Goal: Task Accomplishment & Management: Manage account settings

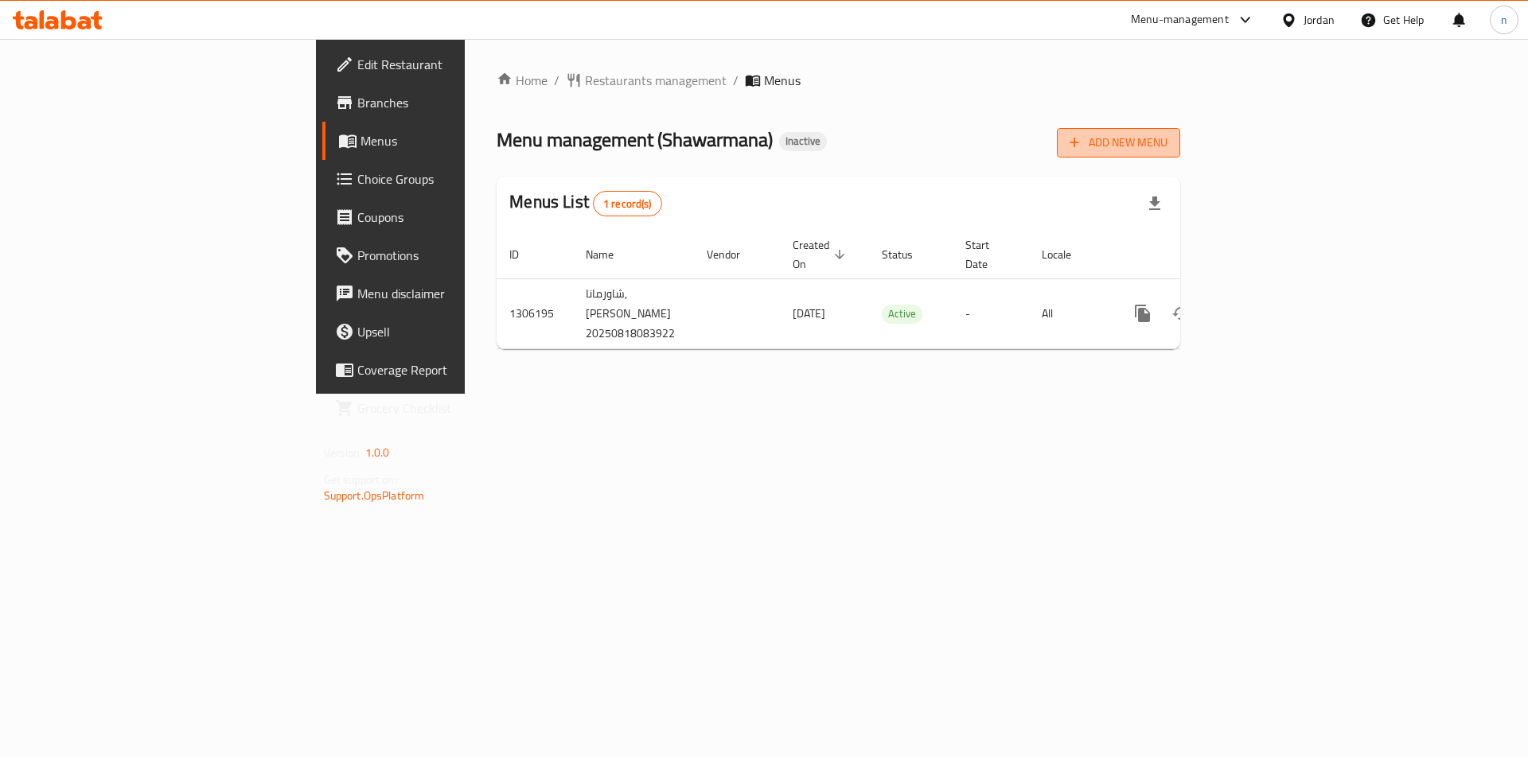
click at [1167, 140] on span "Add New Menu" at bounding box center [1119, 143] width 98 height 20
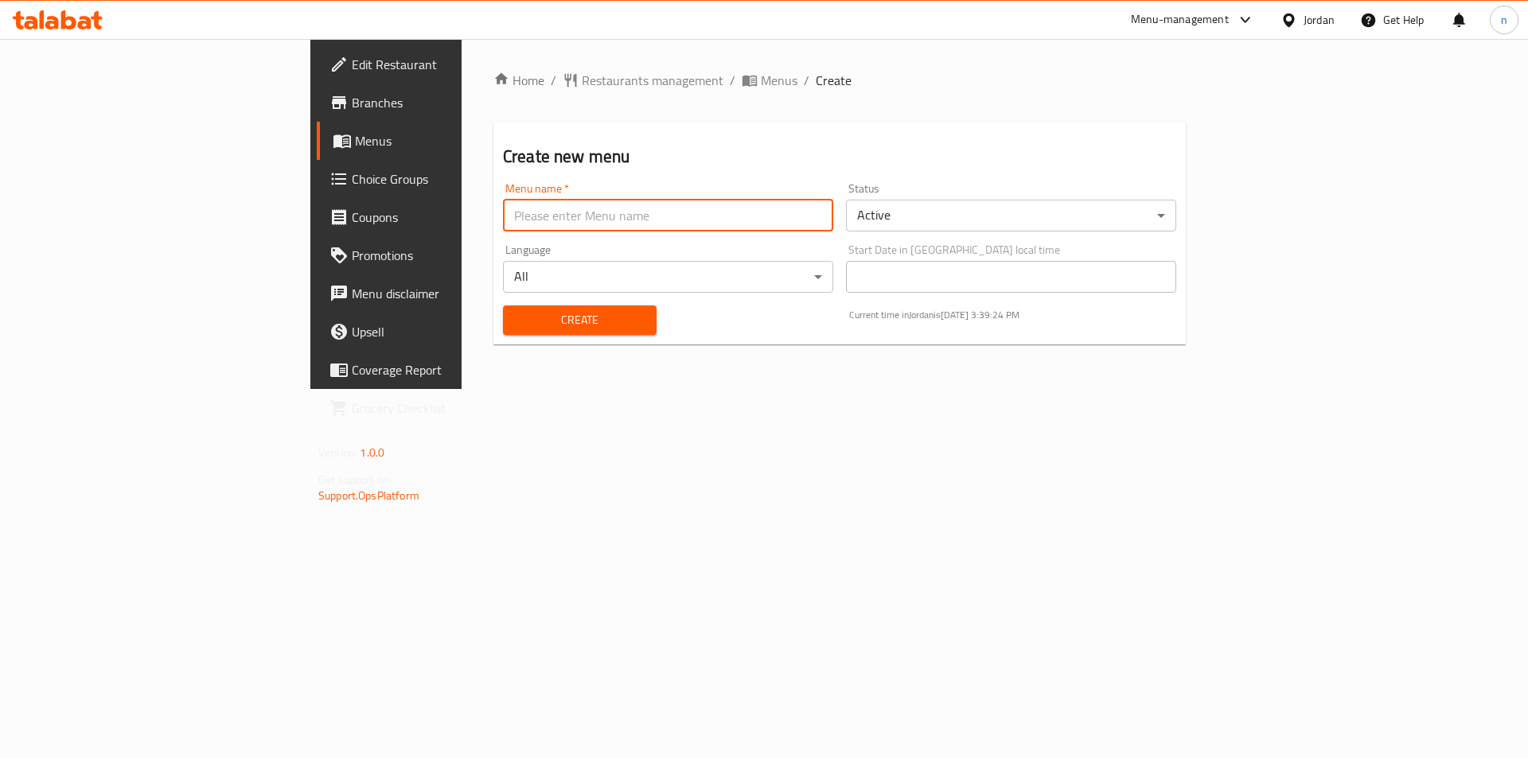
click at [503, 222] on input "text" at bounding box center [668, 216] width 330 height 32
type input "nourhann 18/8"
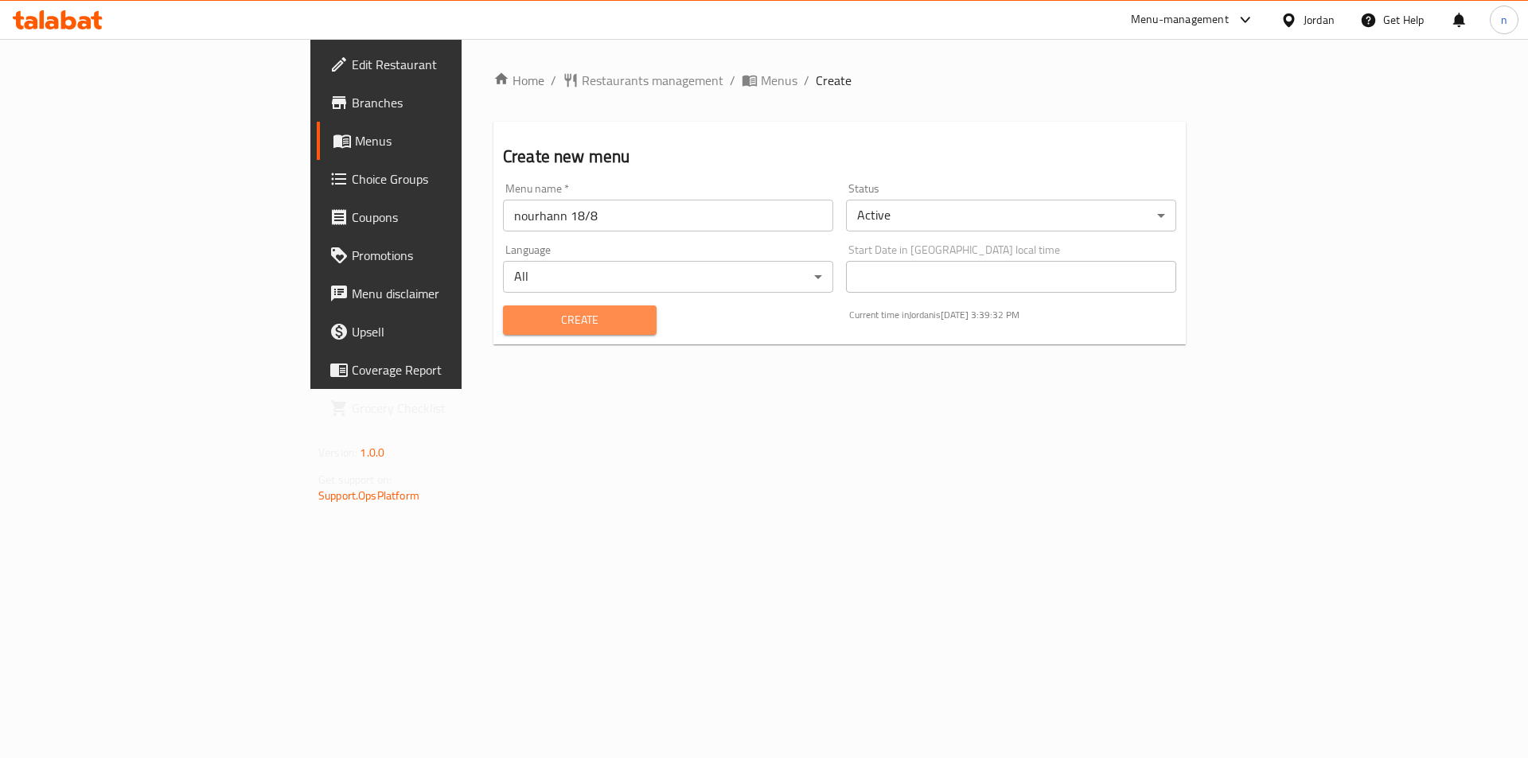
click at [516, 328] on span "Create" at bounding box center [580, 320] width 128 height 20
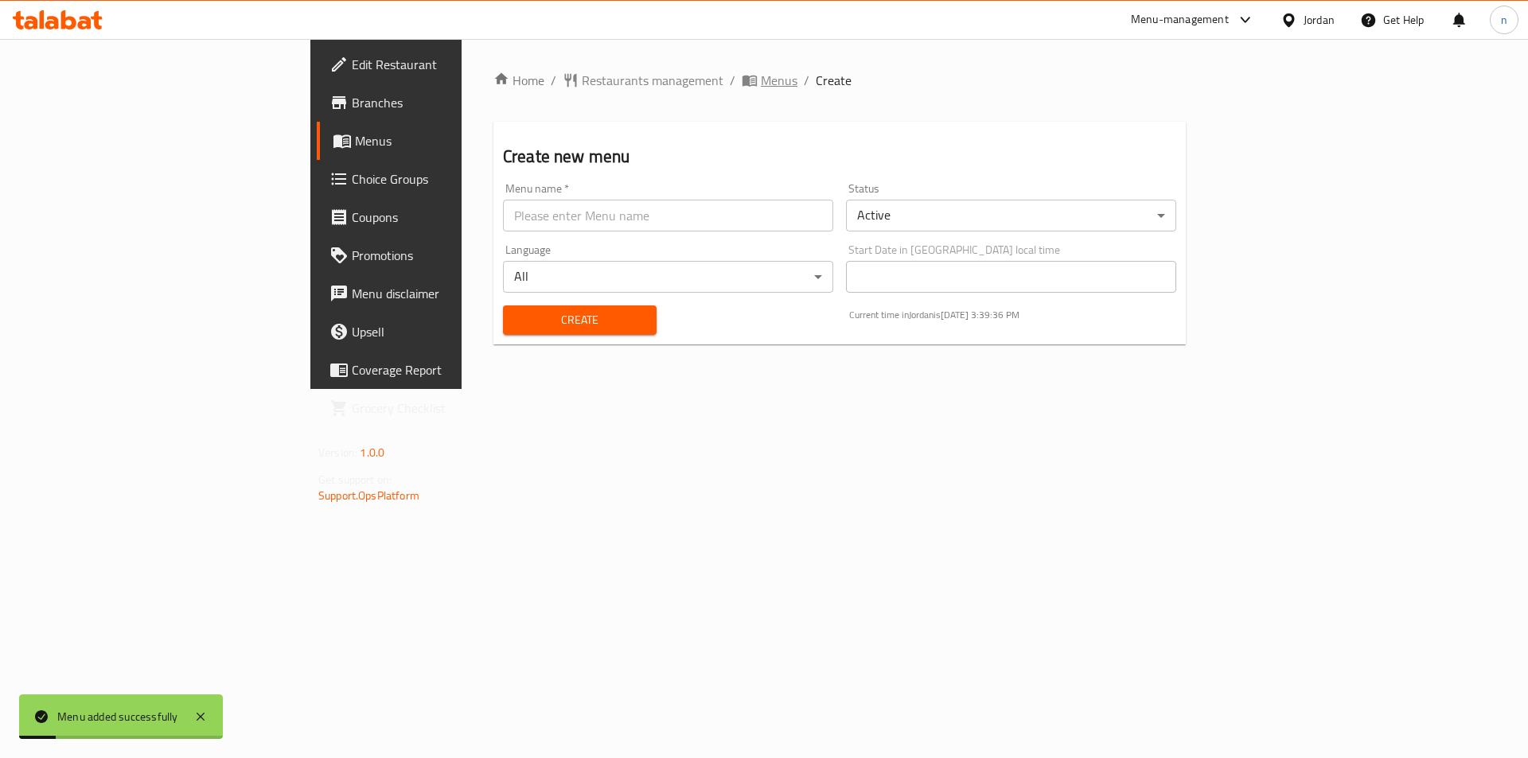
click at [761, 80] on span "Menus" at bounding box center [779, 80] width 37 height 19
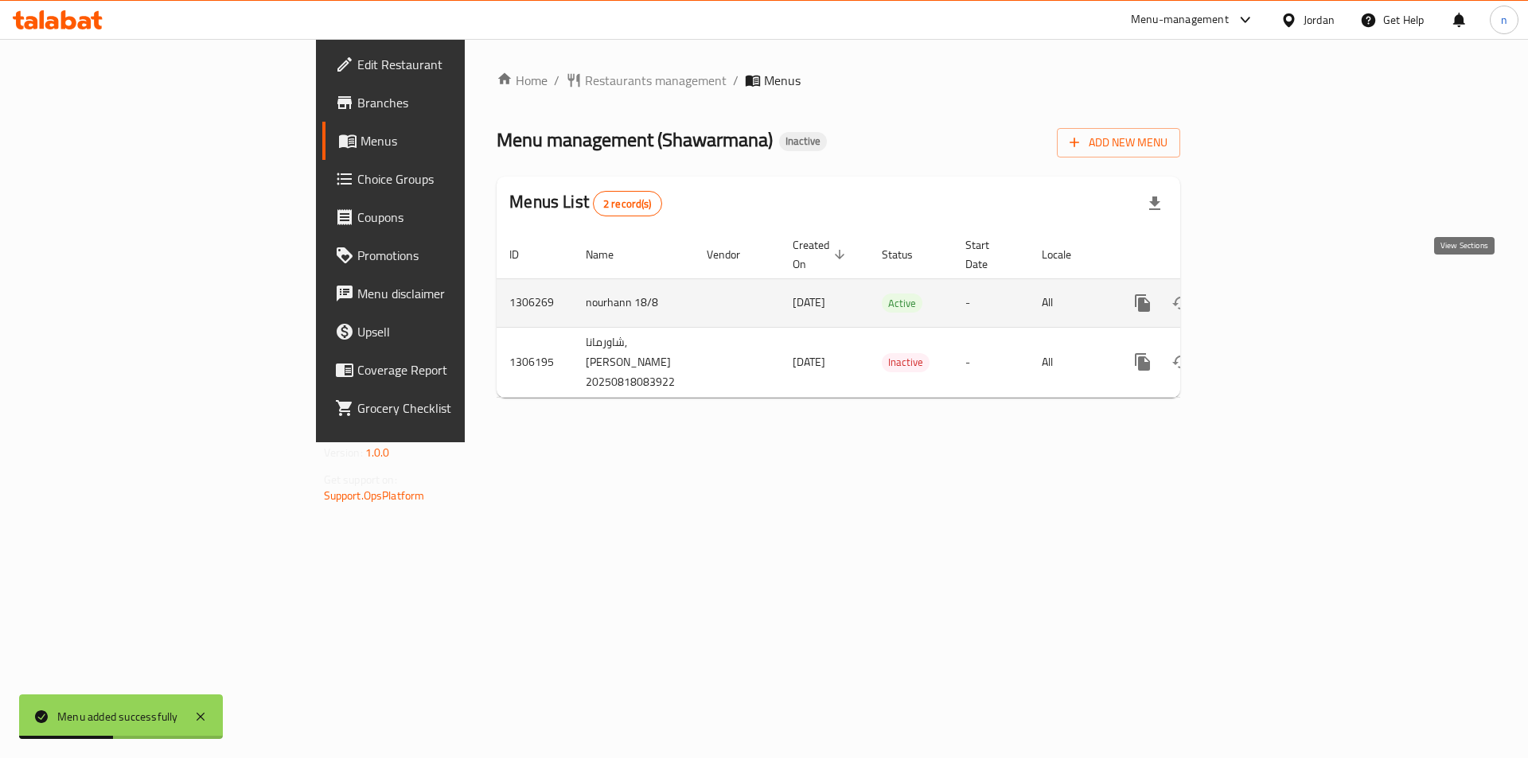
click at [1277, 284] on link "enhanced table" at bounding box center [1257, 303] width 38 height 38
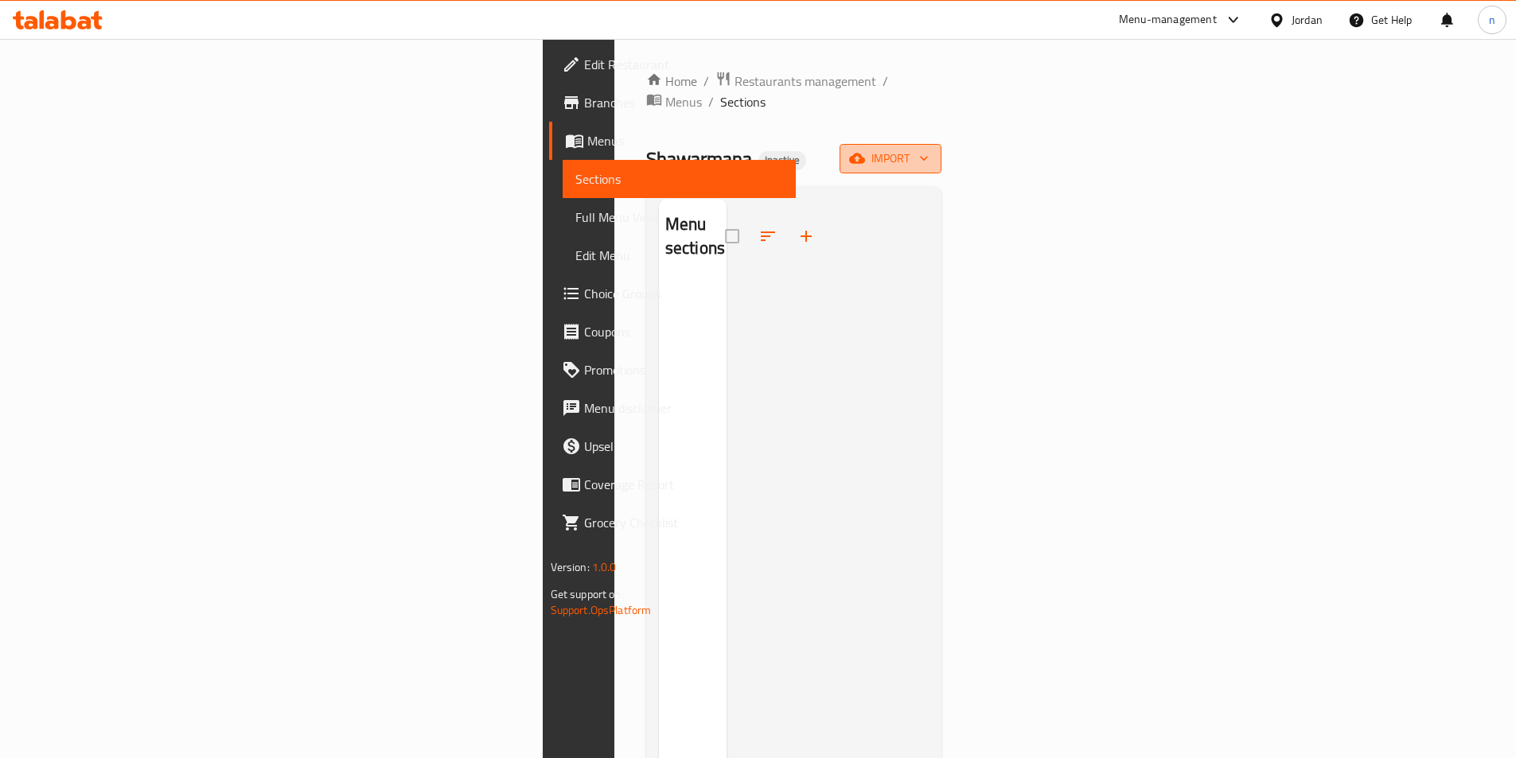
click at [929, 149] on span "import" at bounding box center [890, 159] width 76 height 20
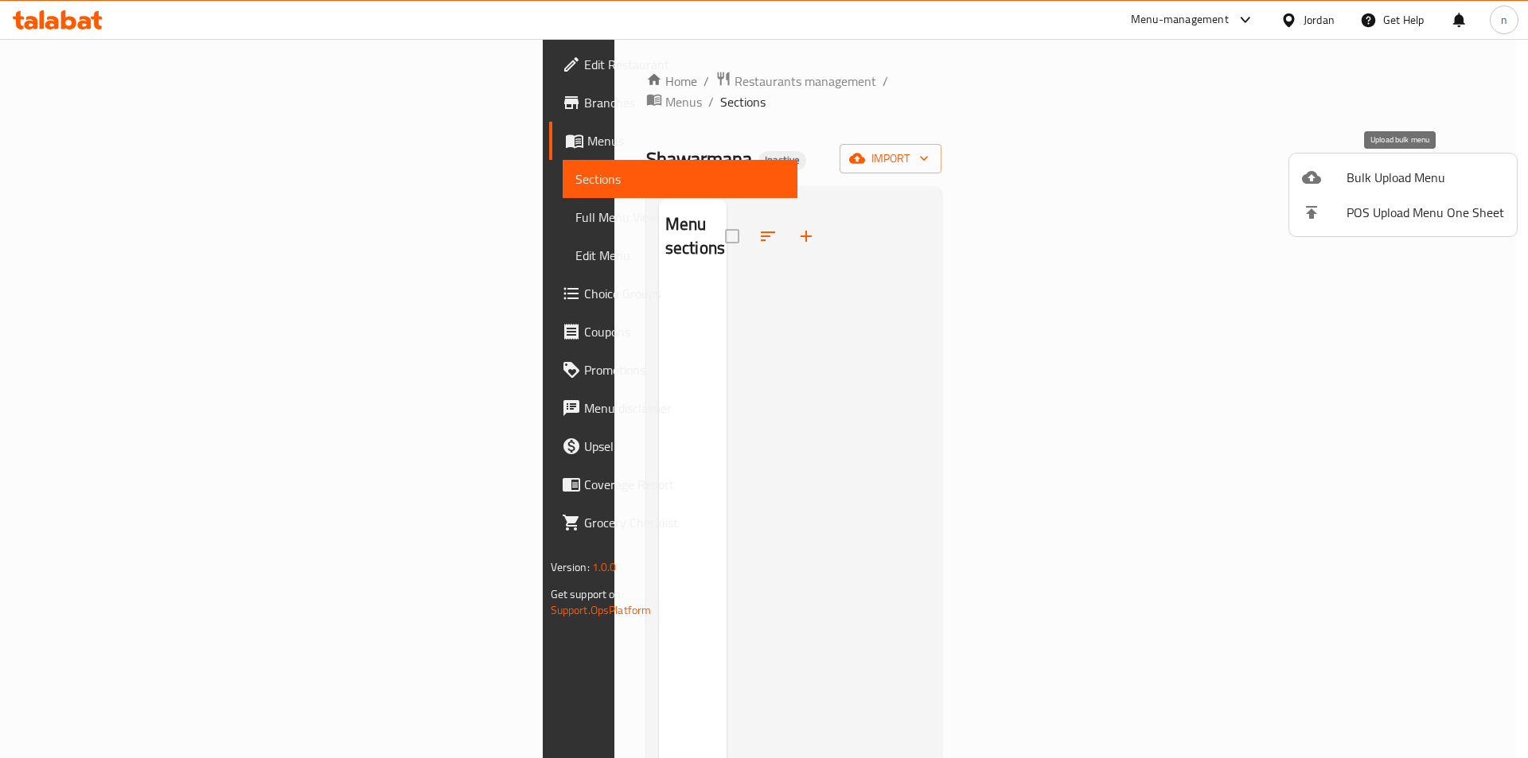
click at [1318, 185] on icon at bounding box center [1311, 177] width 19 height 19
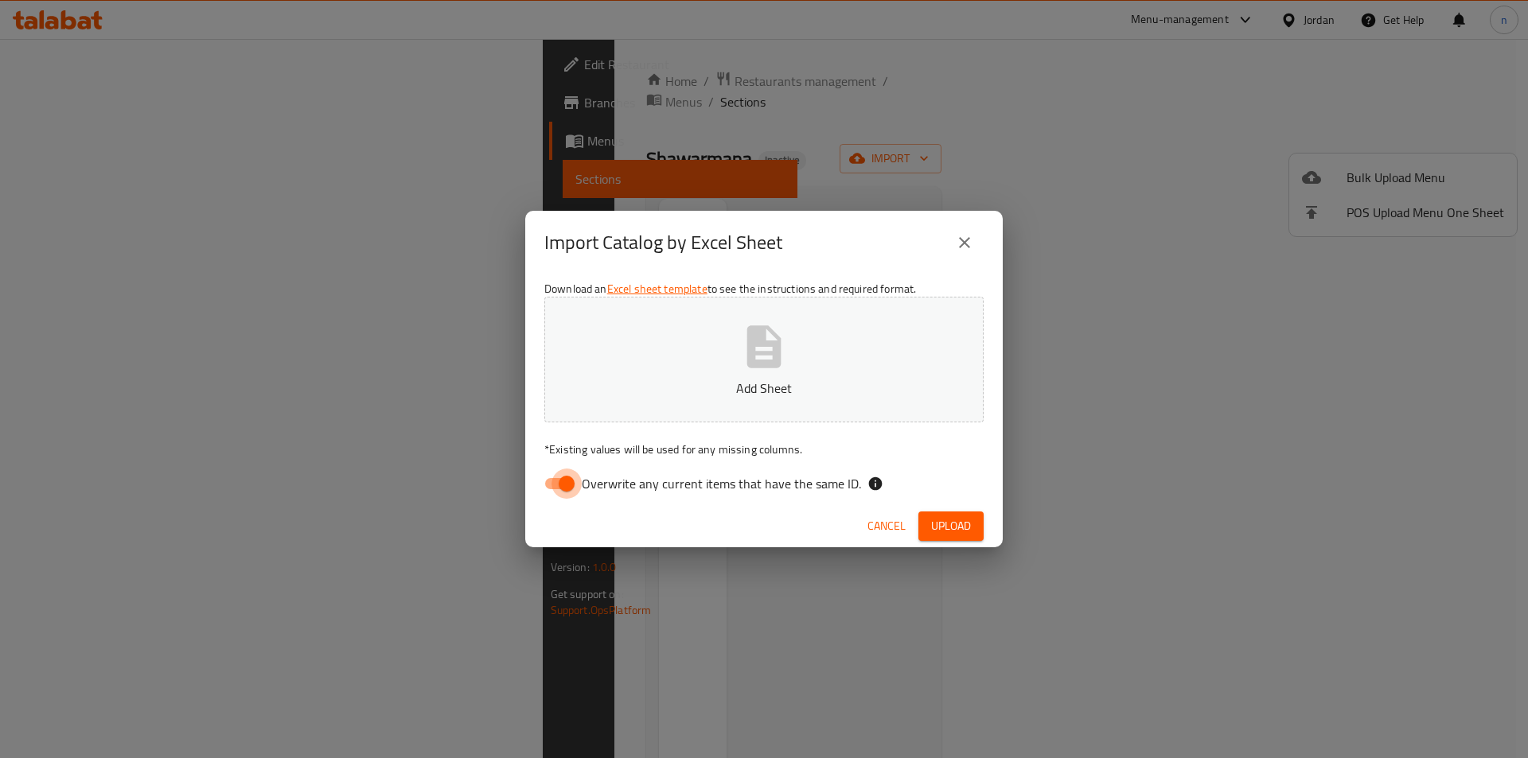
click at [549, 482] on input "Overwrite any current items that have the same ID." at bounding box center [566, 484] width 91 height 30
checkbox input "false"
click at [717, 415] on button "Add Sheet" at bounding box center [763, 360] width 439 height 126
click at [945, 520] on span "Upload" at bounding box center [951, 526] width 40 height 20
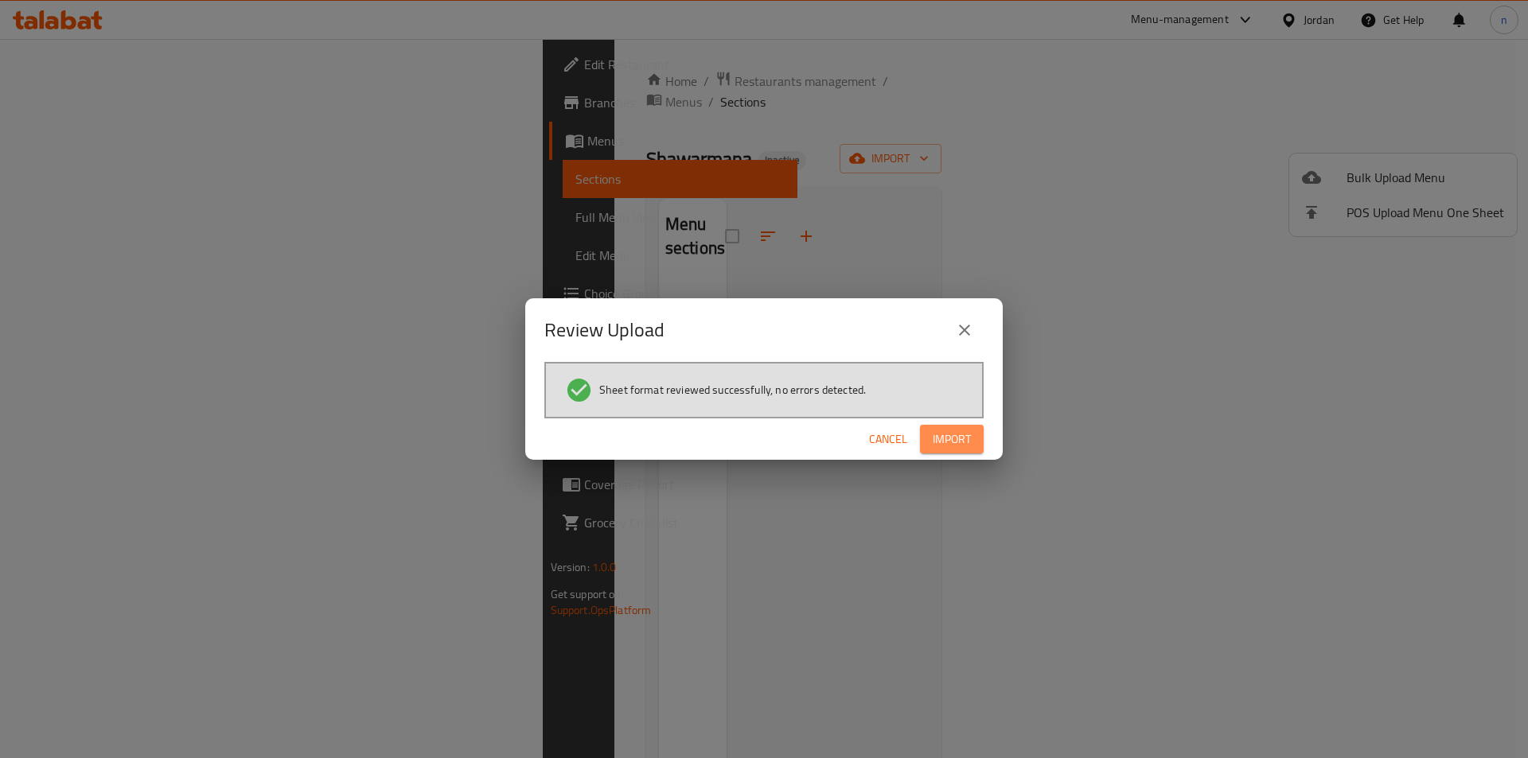
click at [927, 436] on button "Import" at bounding box center [952, 439] width 64 height 29
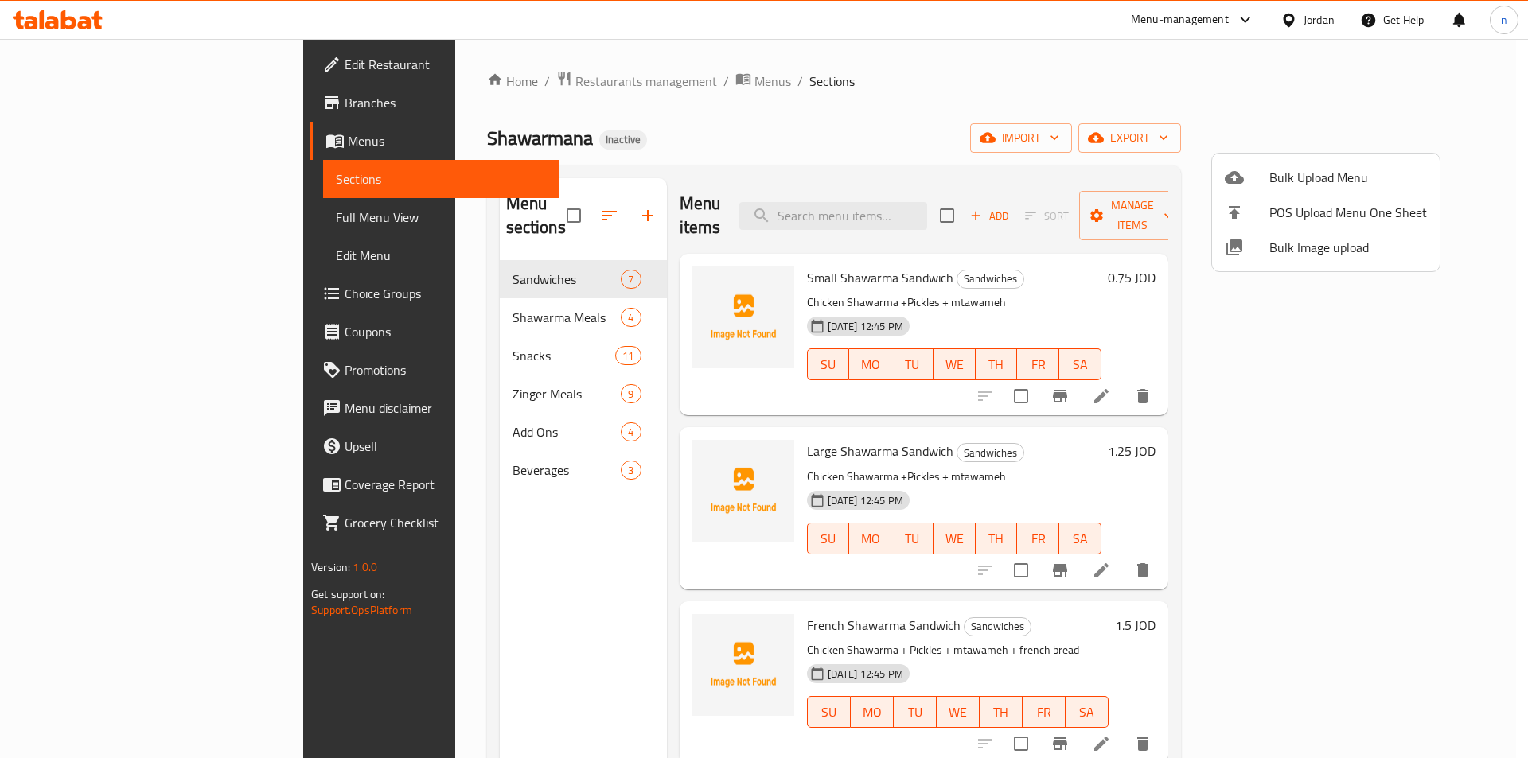
click at [103, 114] on div at bounding box center [764, 379] width 1528 height 758
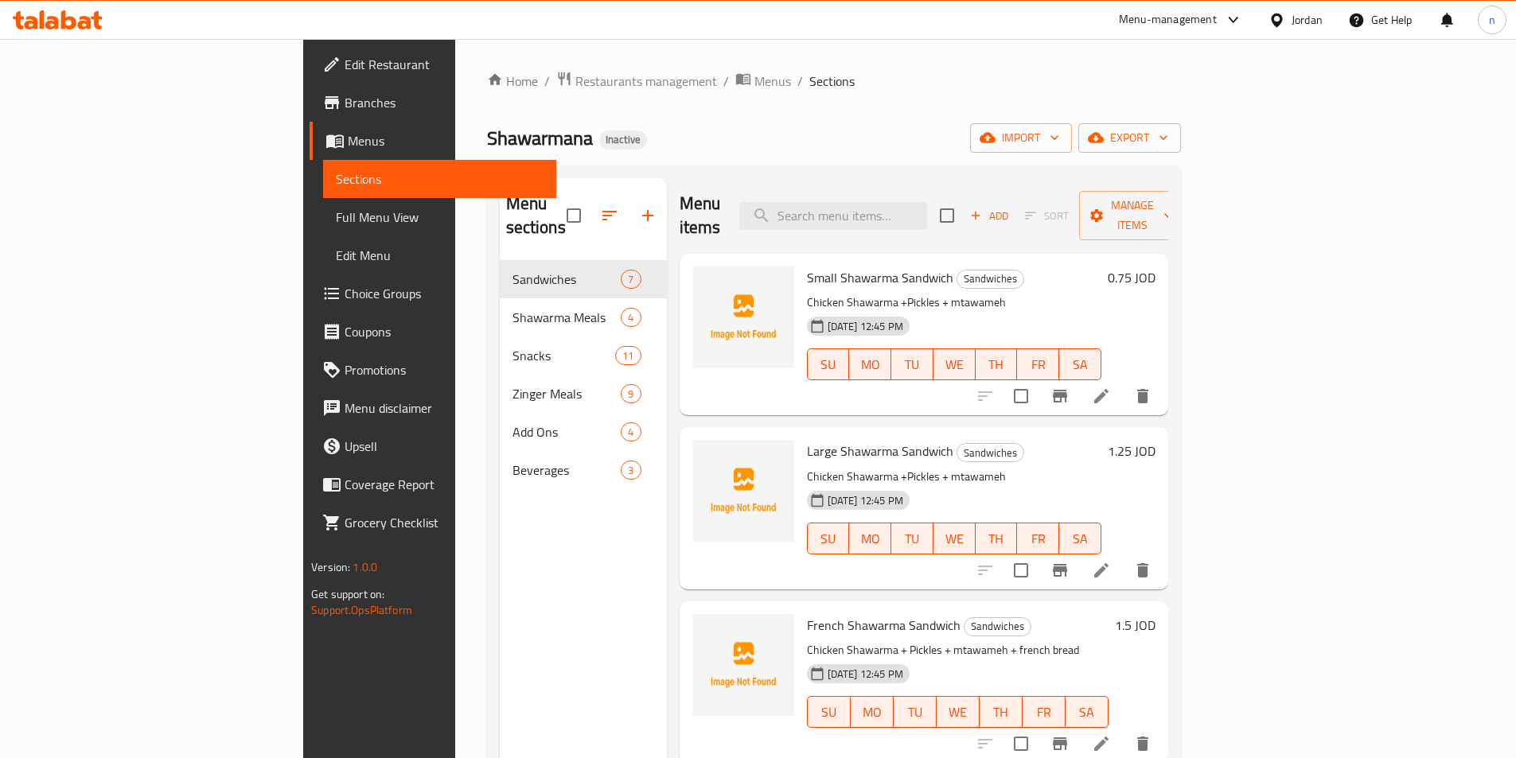
click at [345, 103] on span "Branches" at bounding box center [444, 102] width 199 height 19
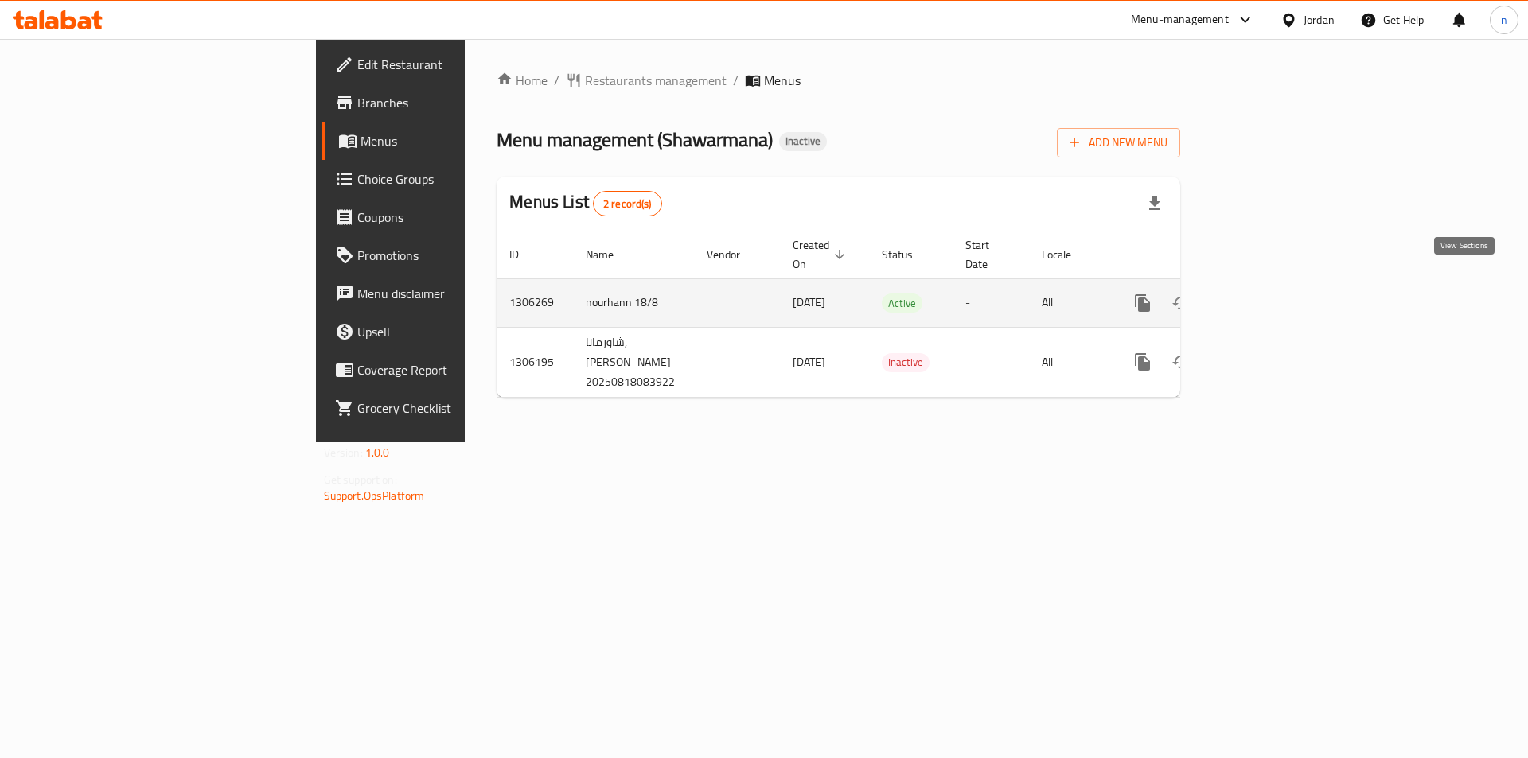
click at [1267, 294] on icon "enhanced table" at bounding box center [1257, 303] width 19 height 19
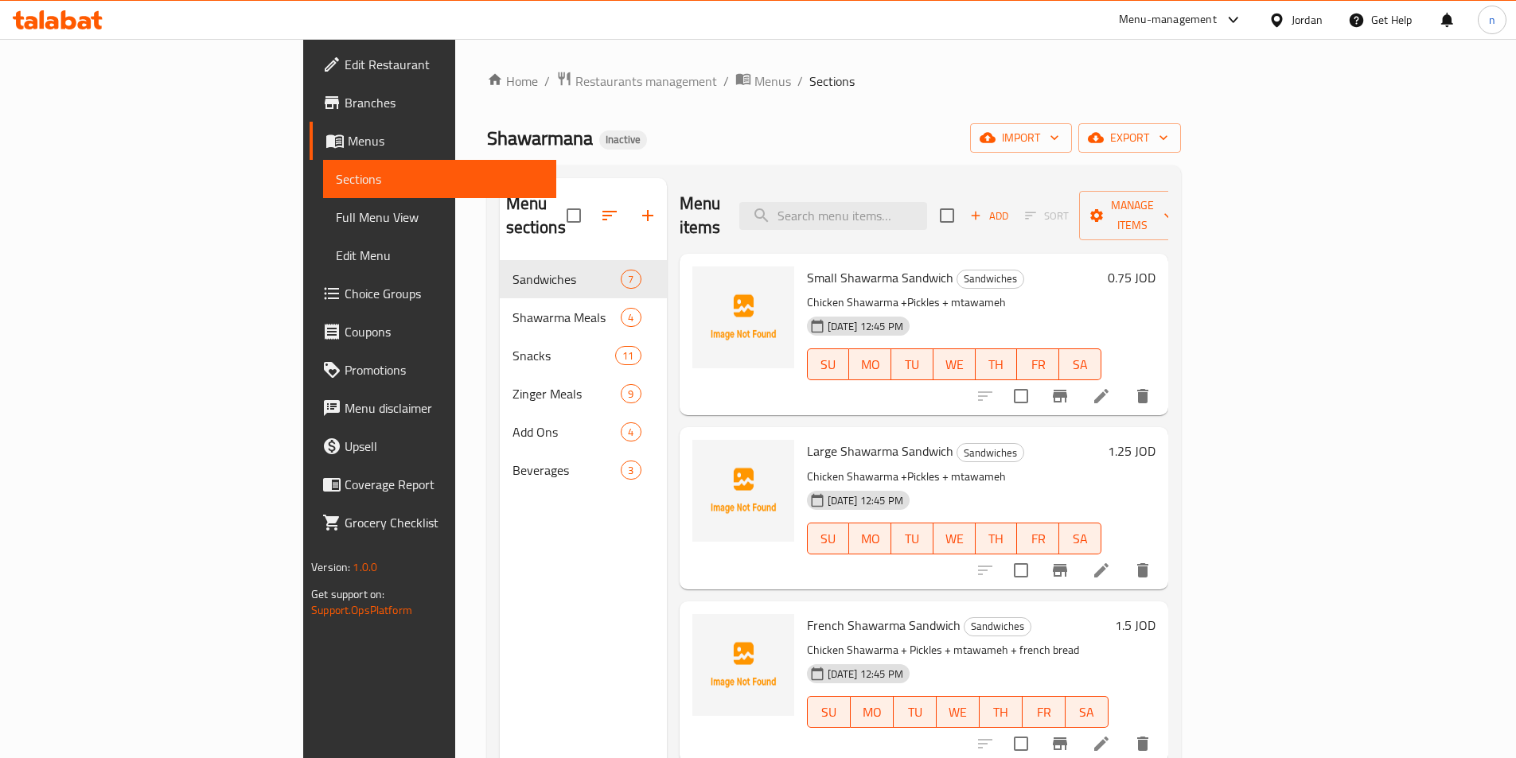
click at [336, 217] on span "Full Menu View" at bounding box center [440, 217] width 208 height 19
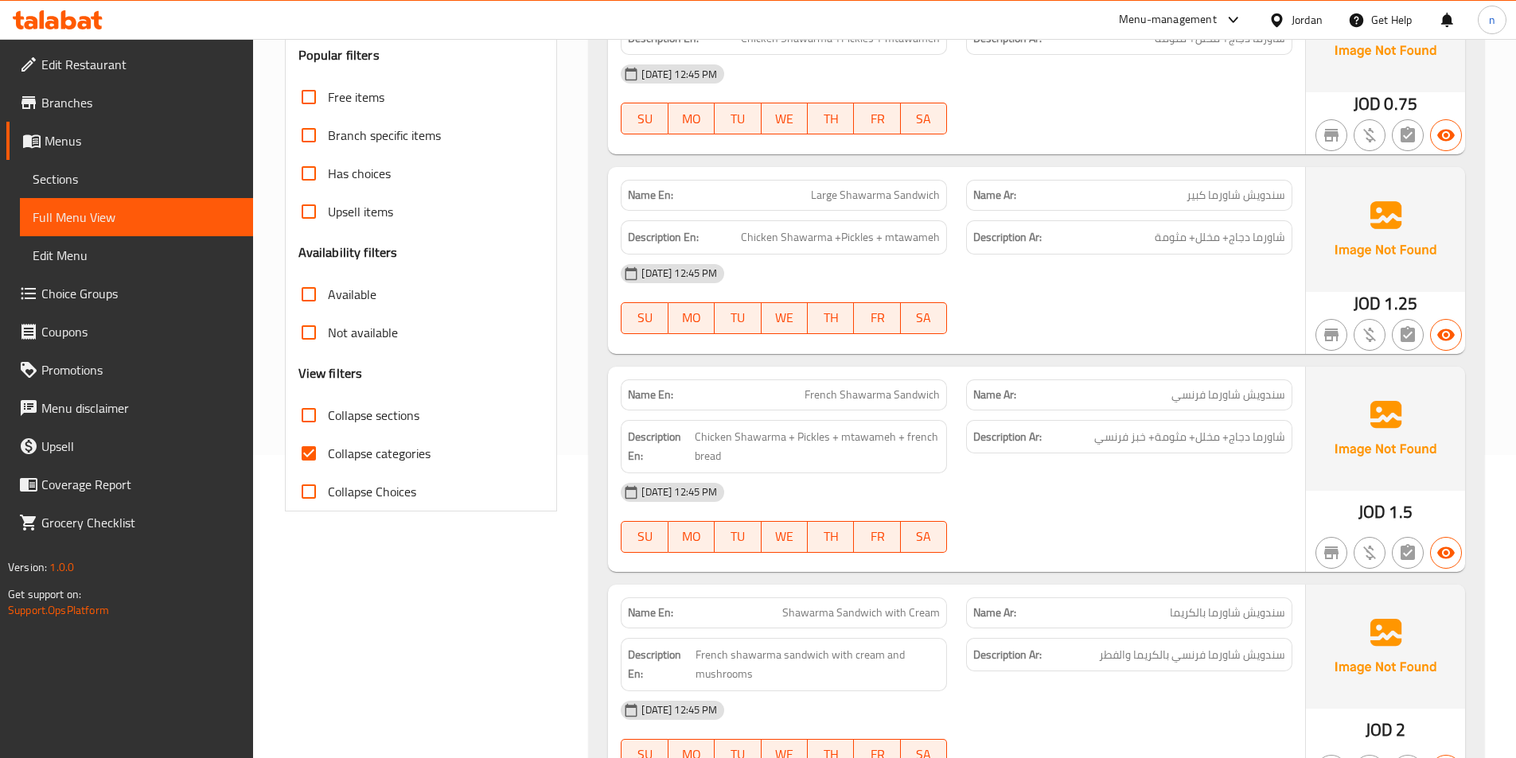
scroll to position [318, 0]
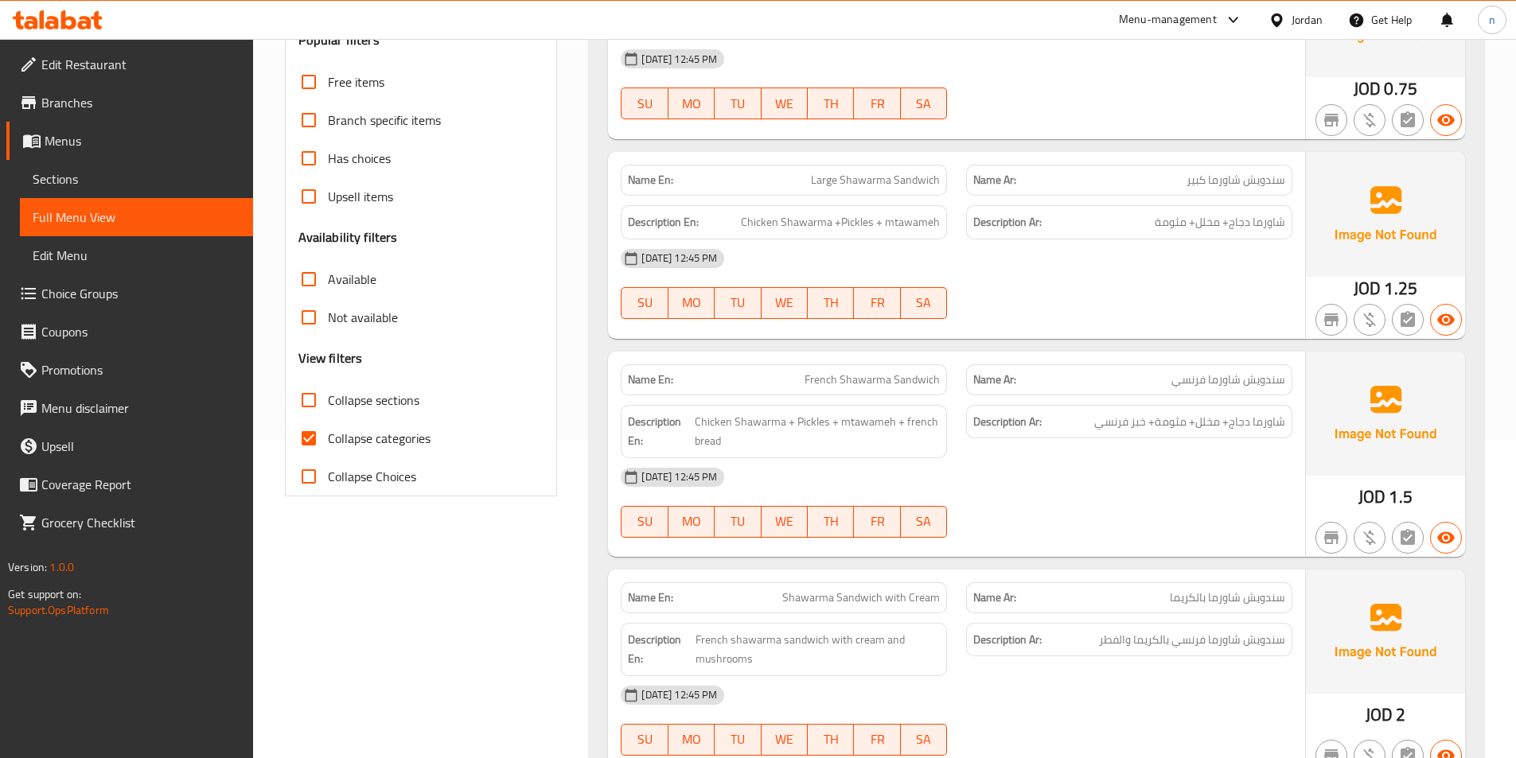
click at [310, 444] on input "Collapse categories" at bounding box center [309, 438] width 38 height 38
checkbox input "false"
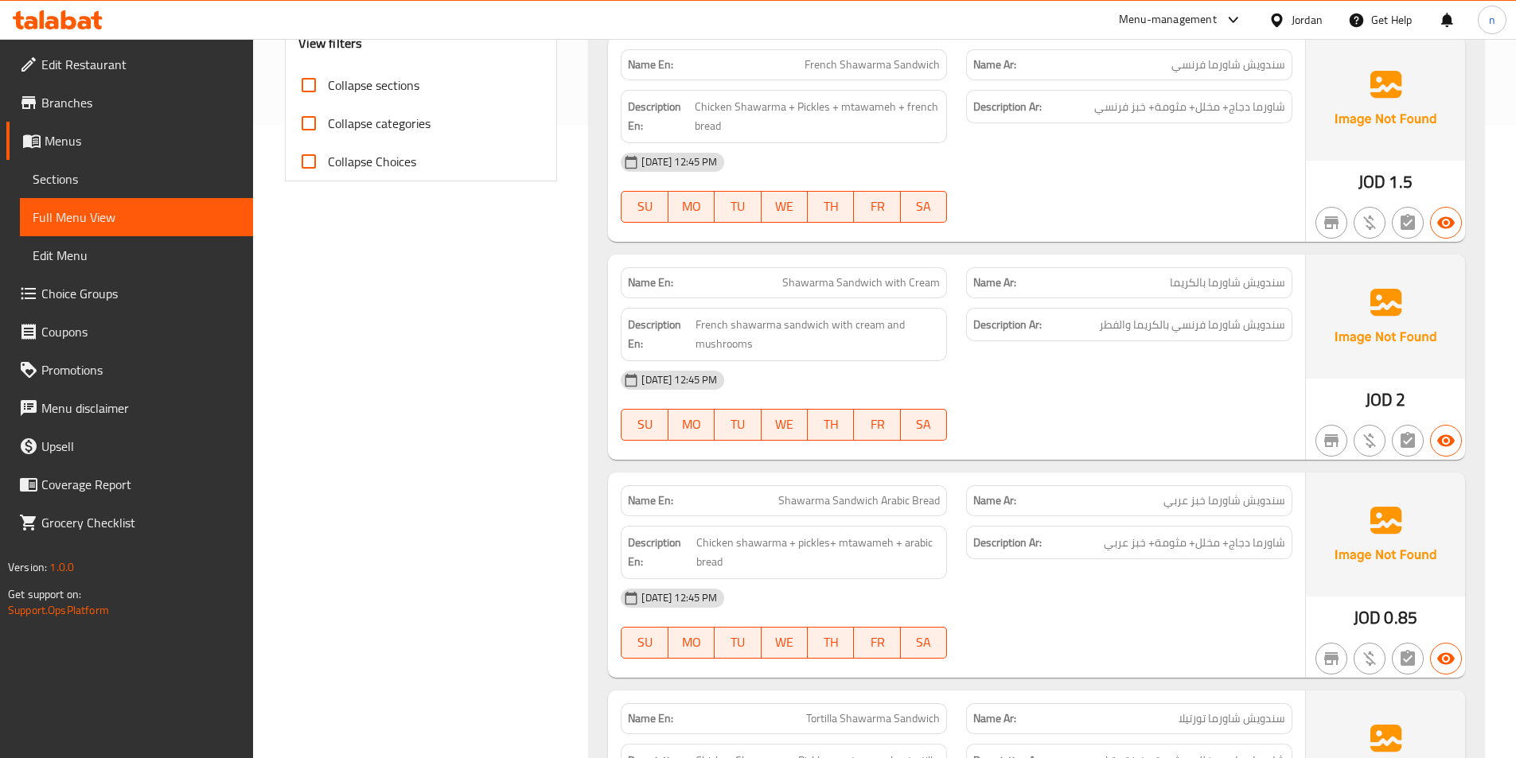
scroll to position [637, 0]
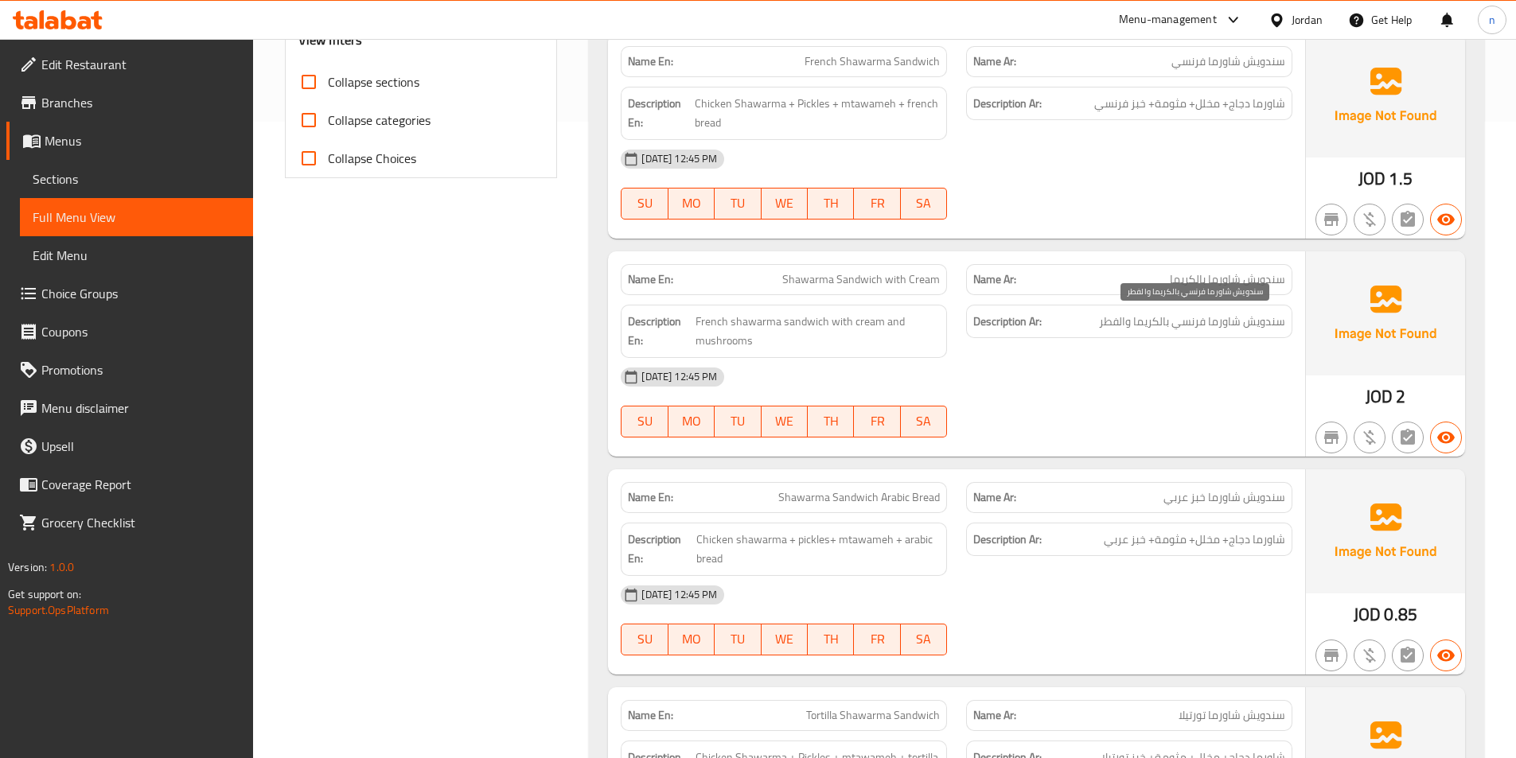
click at [1148, 322] on span "سندويش شاورما فرنسي بالكريما والفطر" at bounding box center [1192, 322] width 186 height 20
copy span "بالكريما"
click at [936, 376] on div "[DATE] 12:45 PM" at bounding box center [956, 377] width 691 height 38
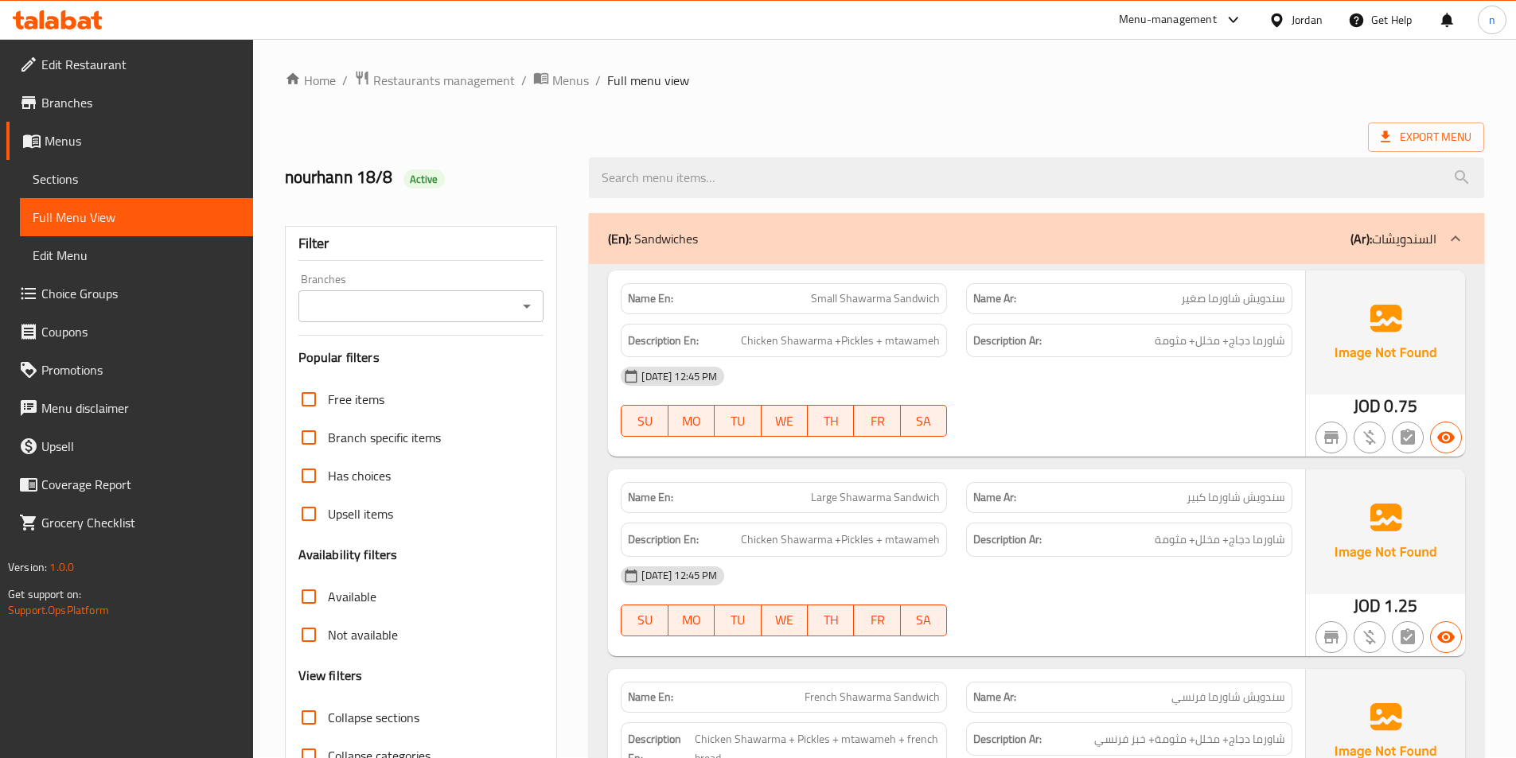
scroll to position [0, 0]
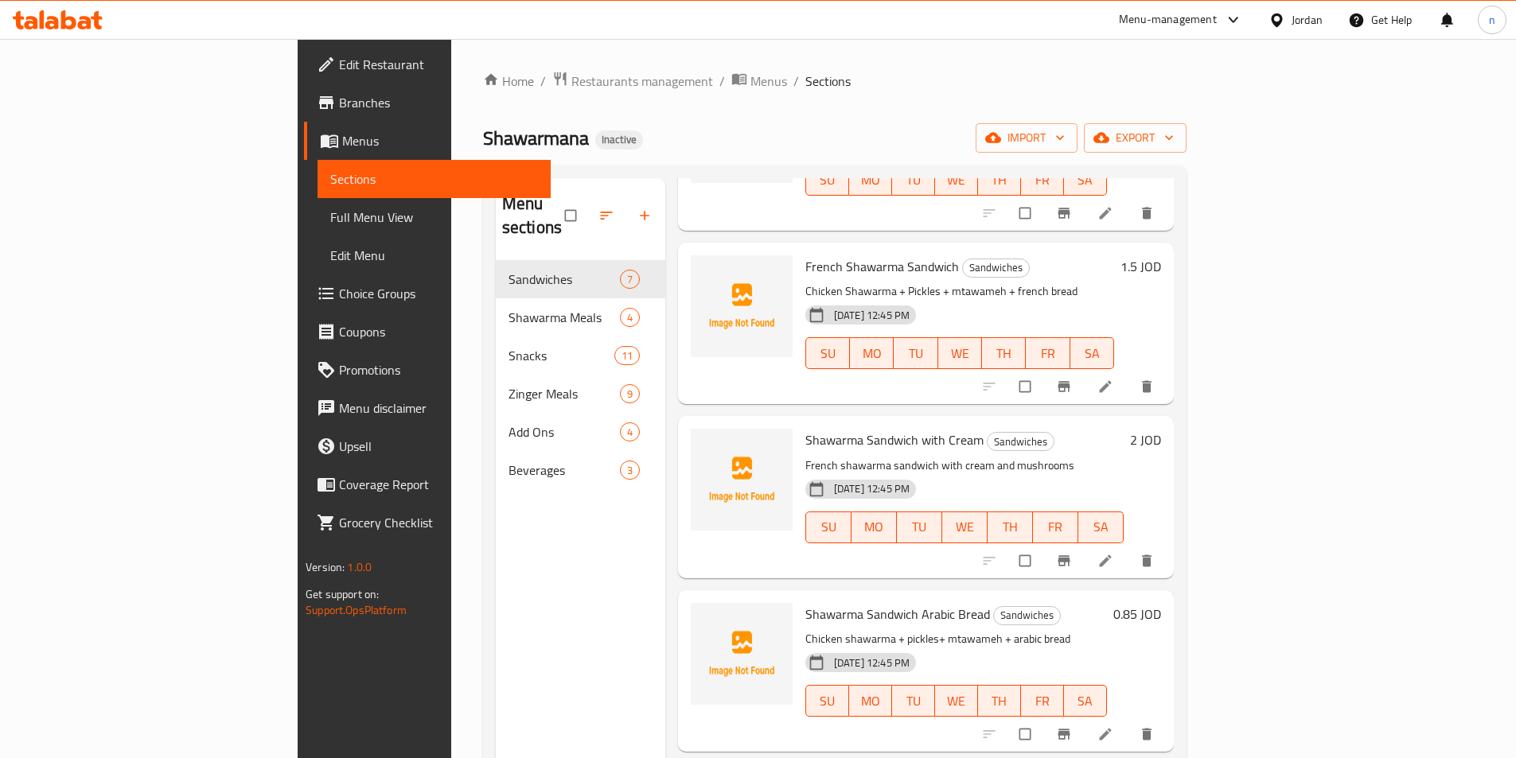
scroll to position [398, 0]
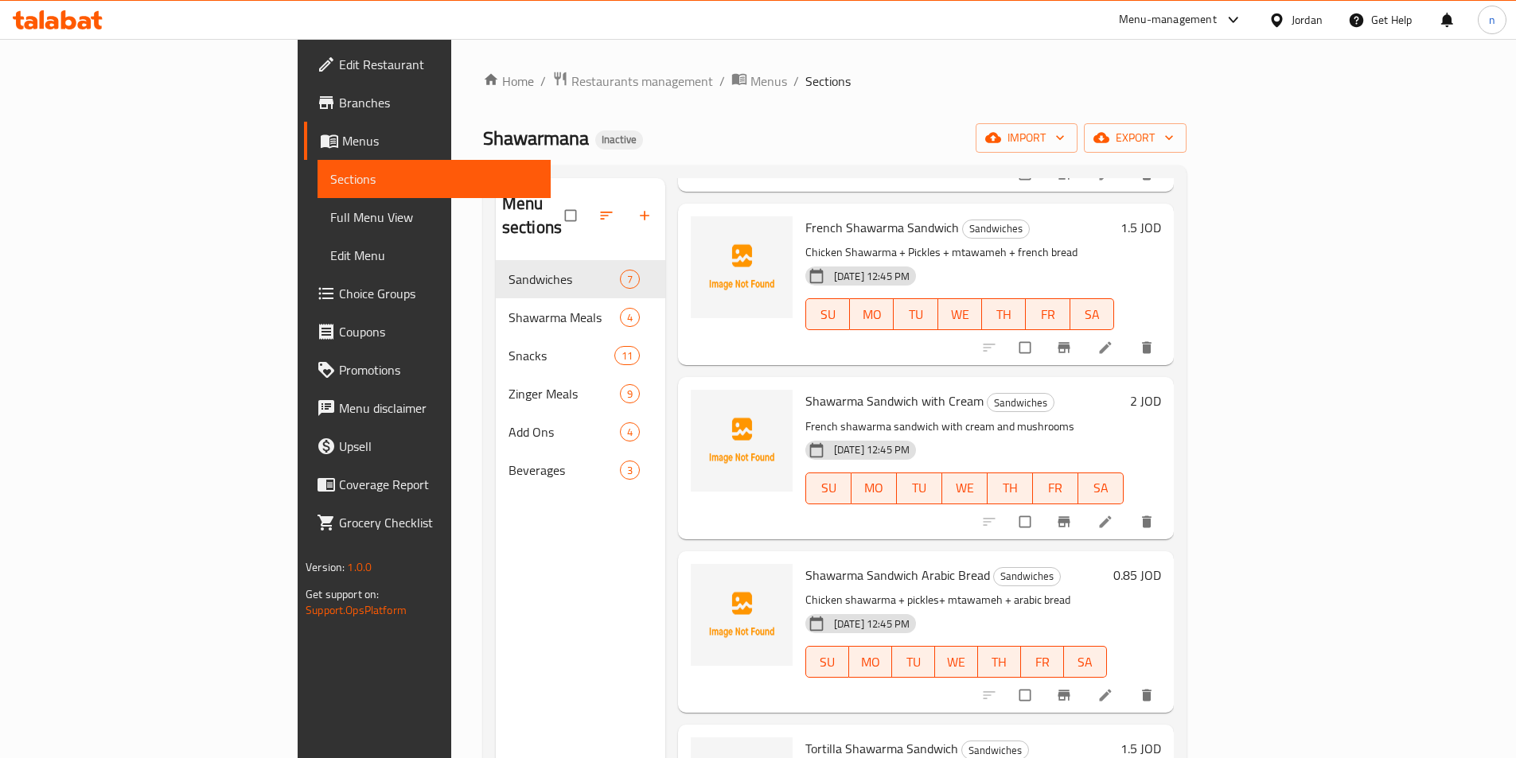
click at [1129, 509] on li at bounding box center [1107, 521] width 45 height 25
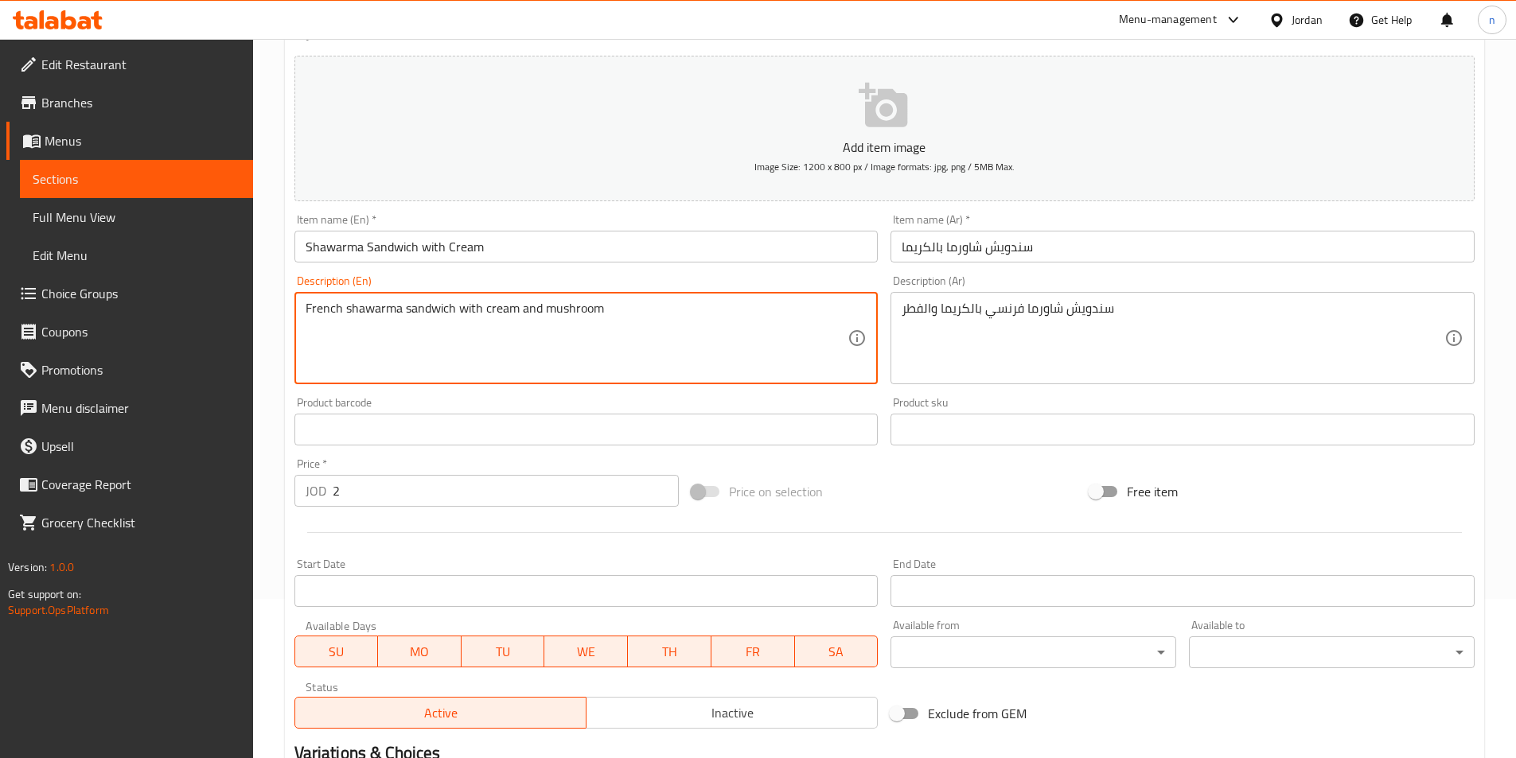
scroll to position [366, 0]
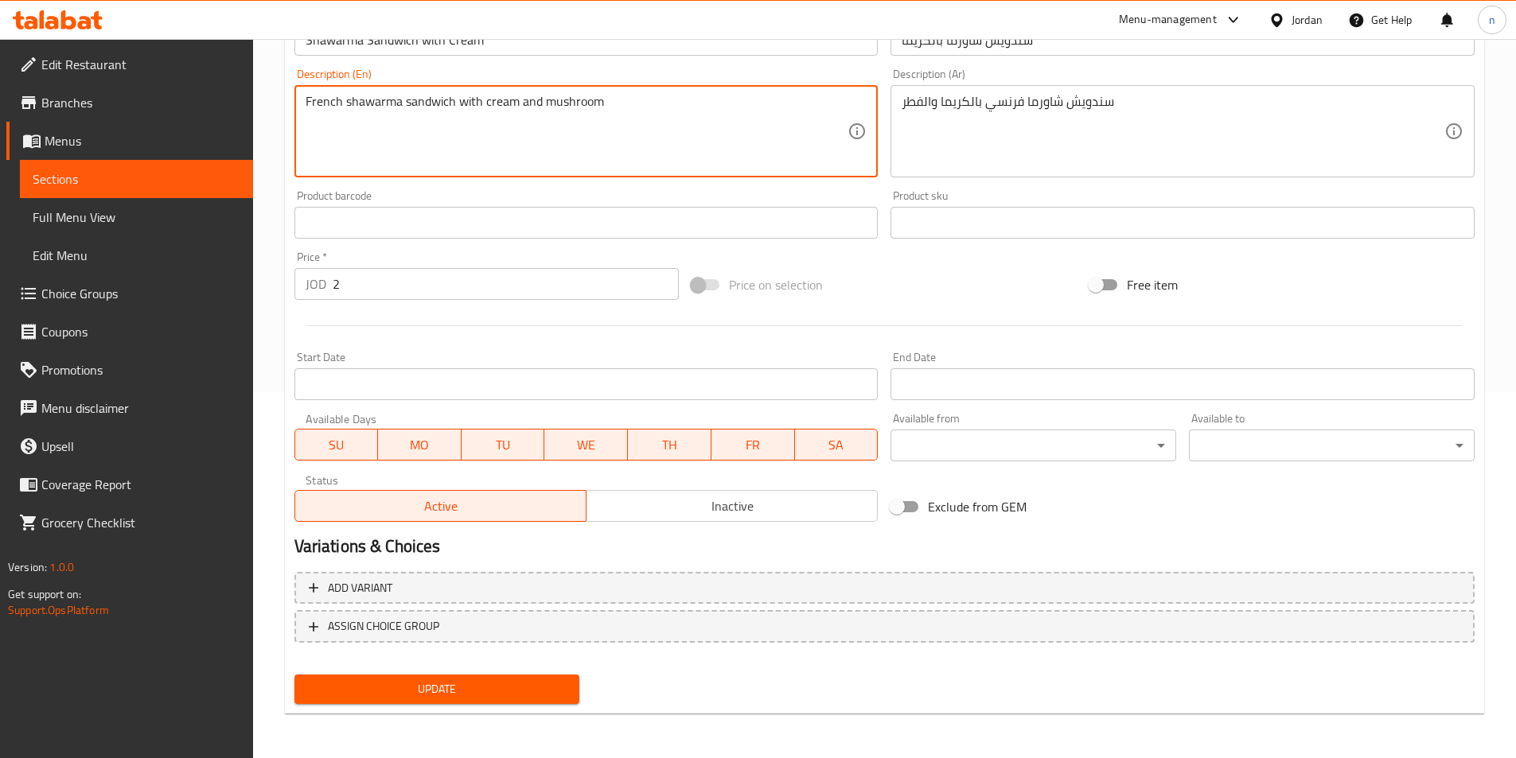
type textarea "French shawarma sandwich with cream and mushroom"
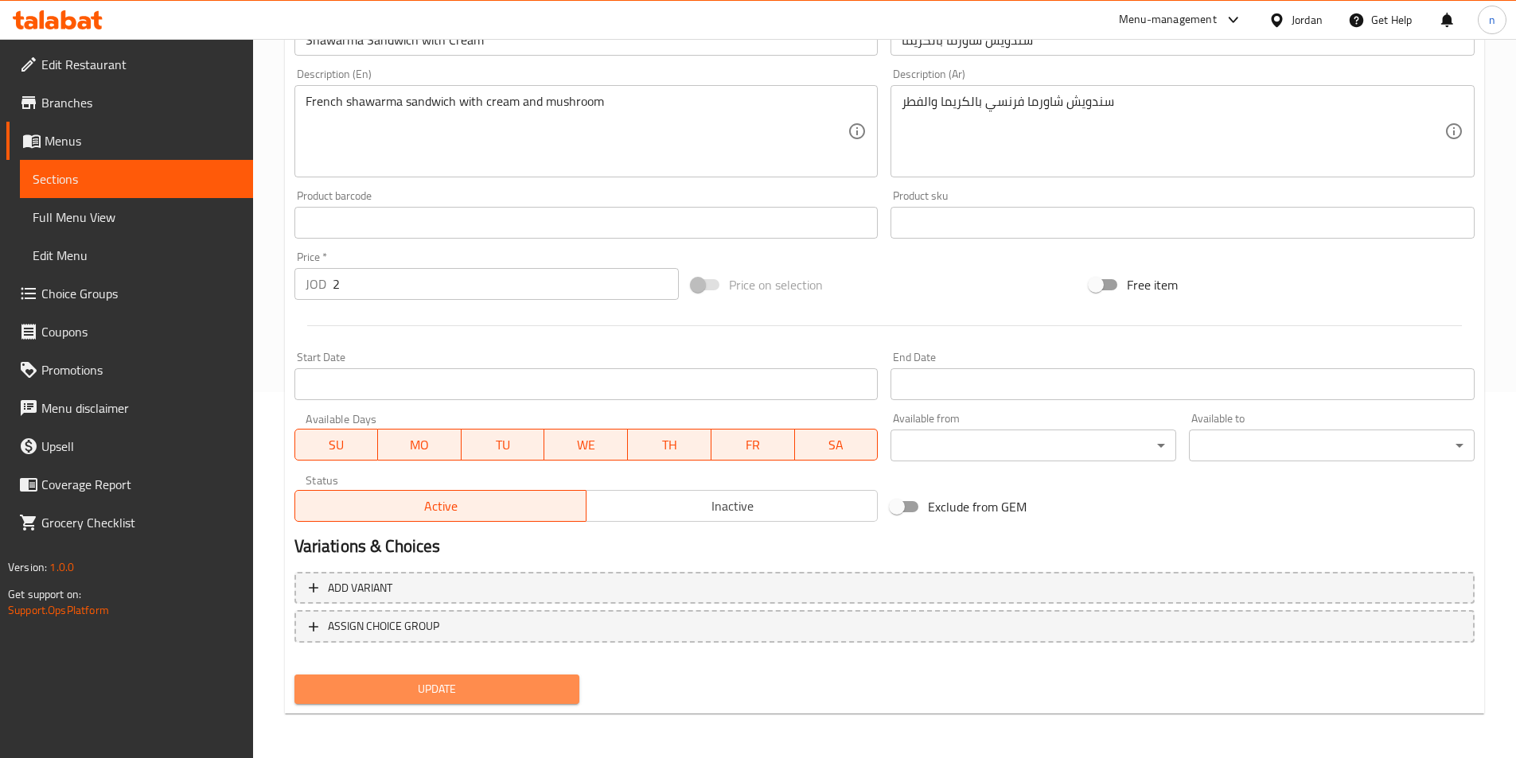
click at [489, 693] on span "Update" at bounding box center [437, 690] width 260 height 20
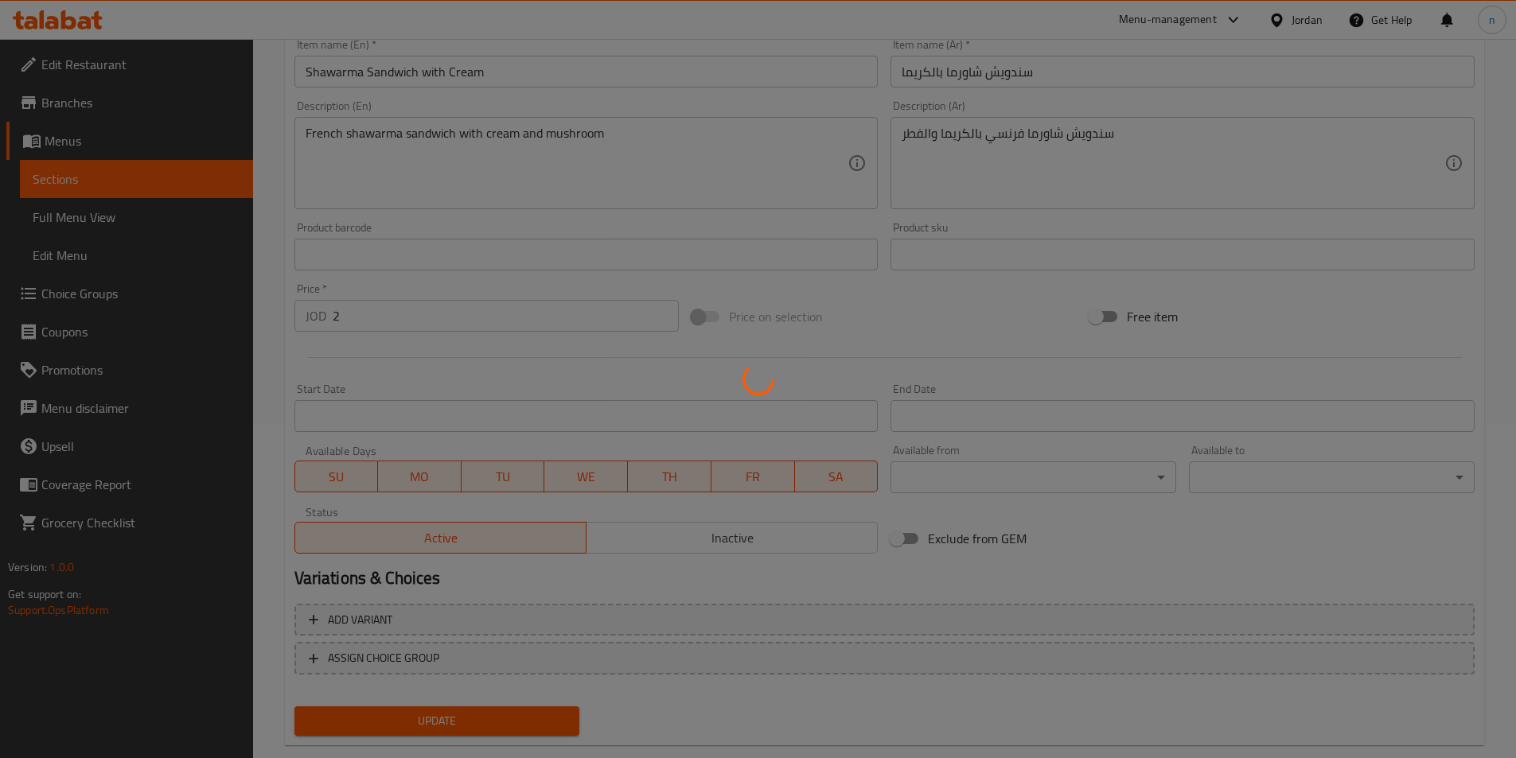
scroll to position [0, 0]
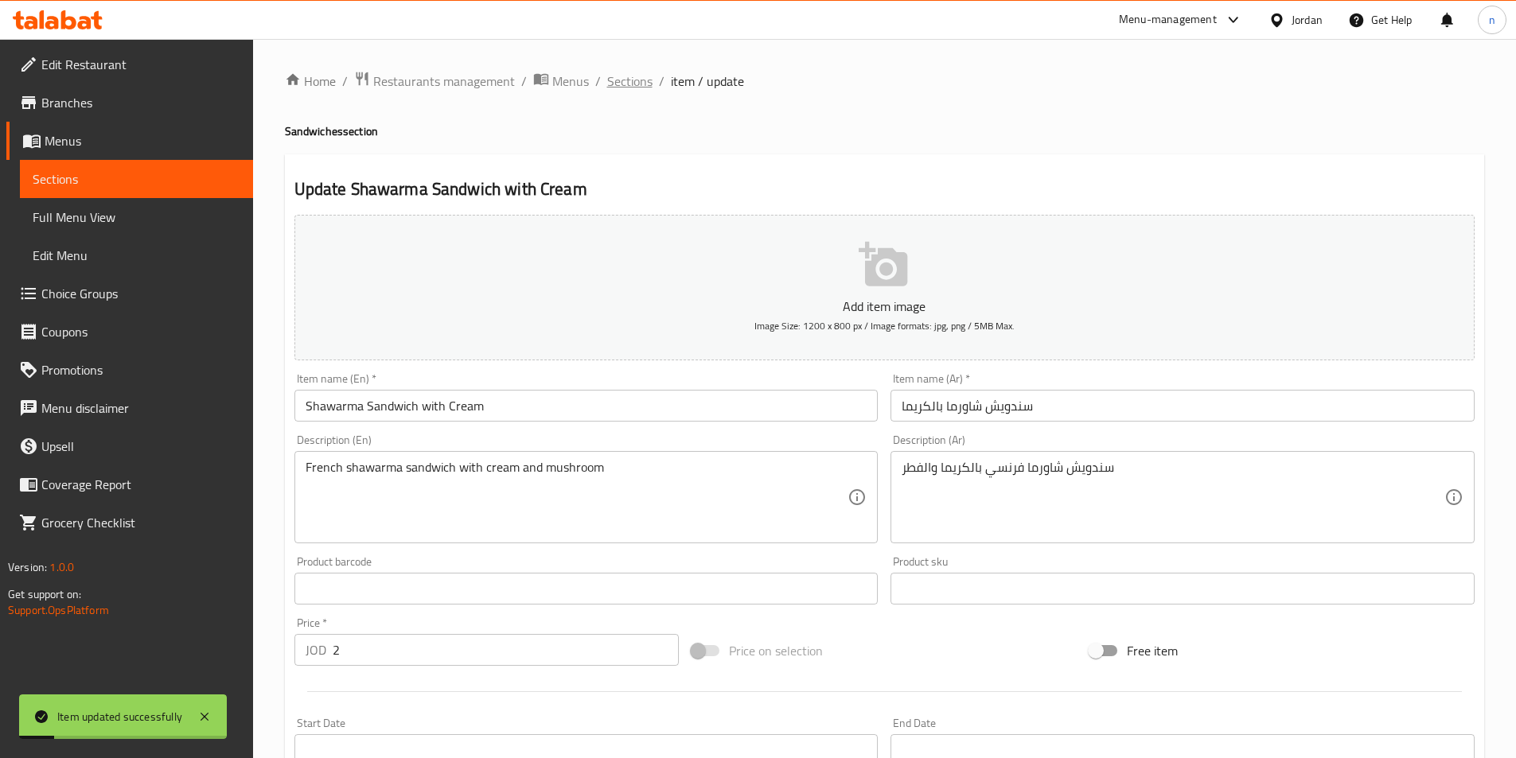
click at [638, 74] on span "Sections" at bounding box center [629, 81] width 45 height 19
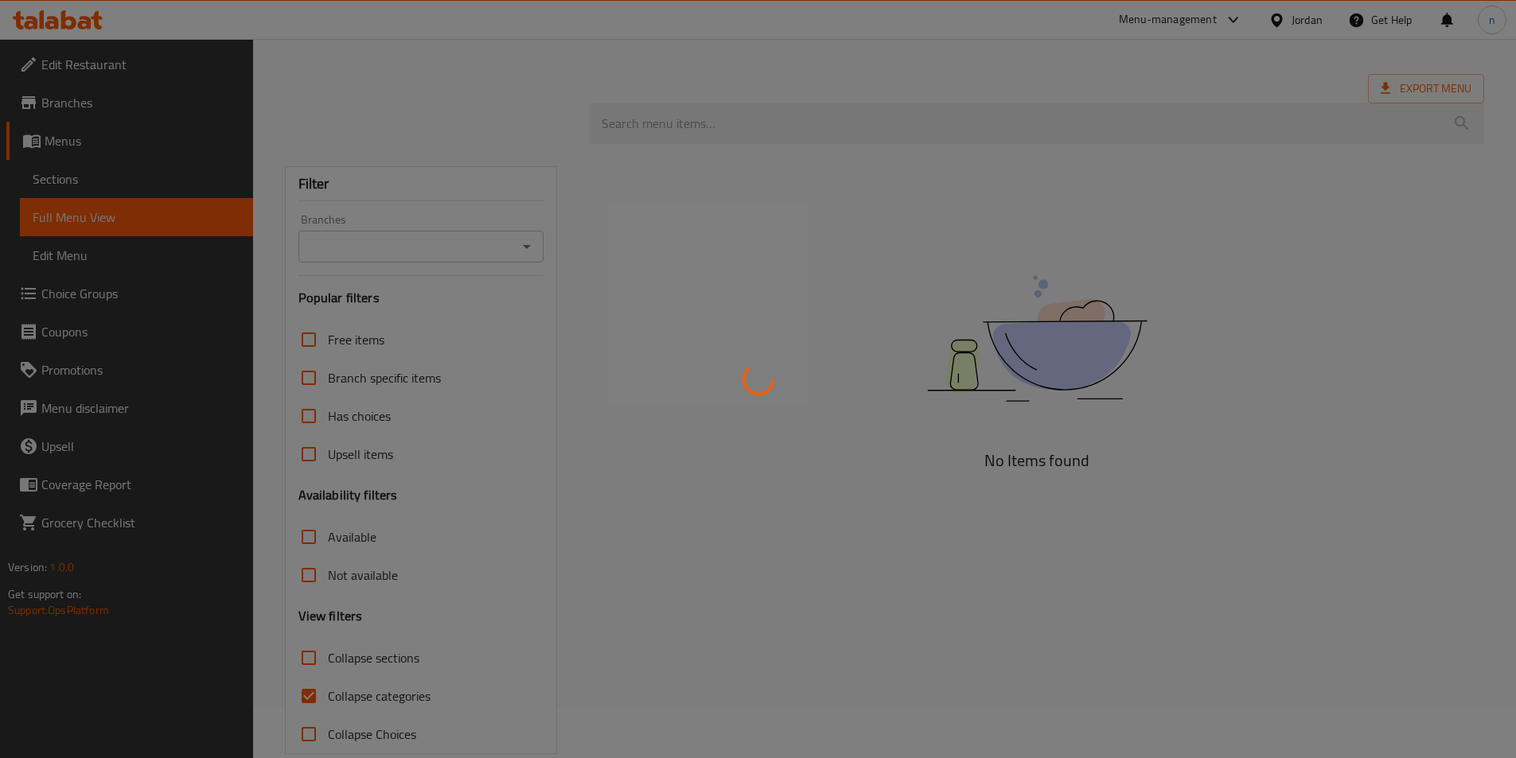
scroll to position [77, 0]
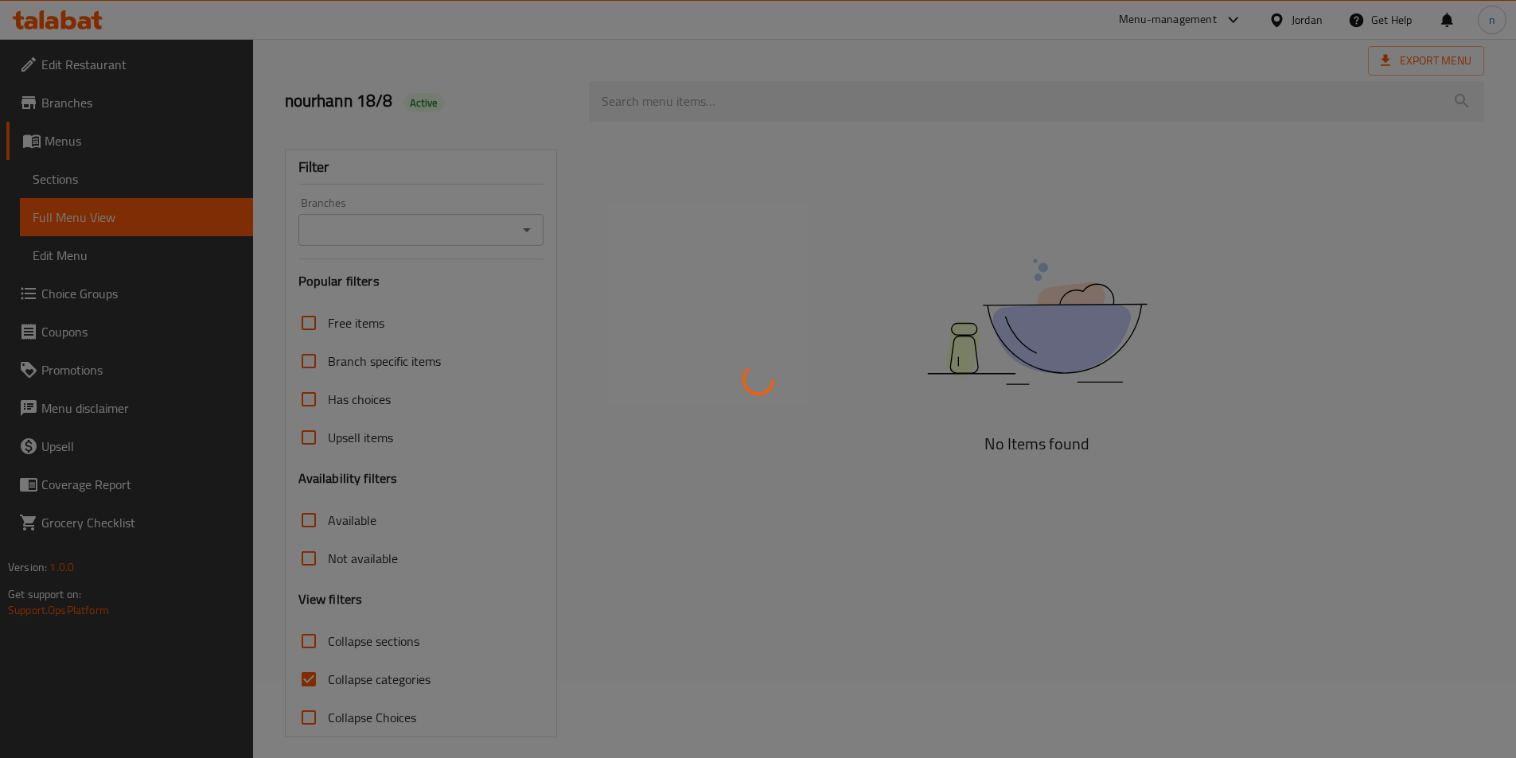
click at [301, 674] on div at bounding box center [758, 379] width 1516 height 758
click at [308, 678] on div at bounding box center [758, 379] width 1516 height 758
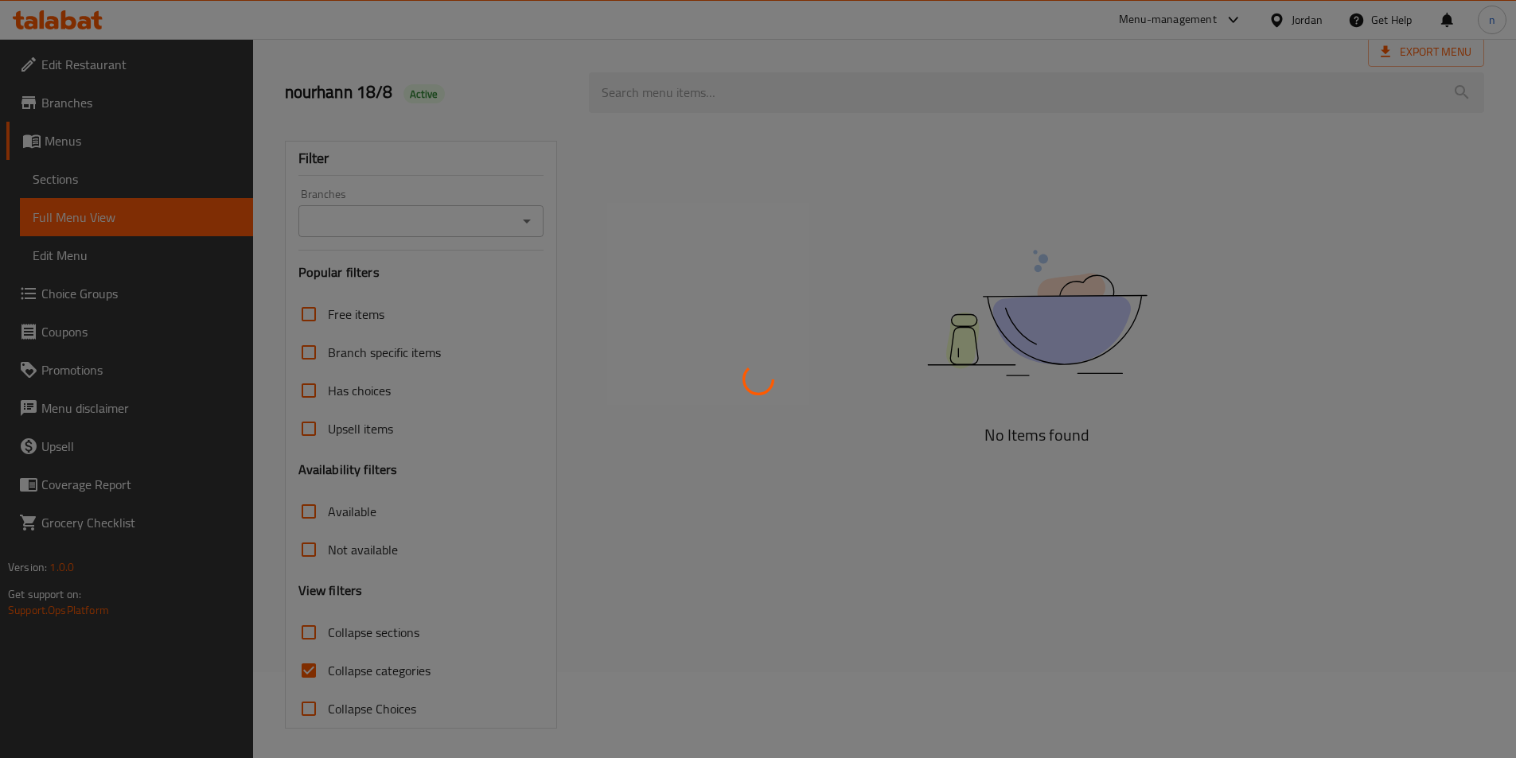
scroll to position [88, 0]
